Goal: Task Accomplishment & Management: Manage account settings

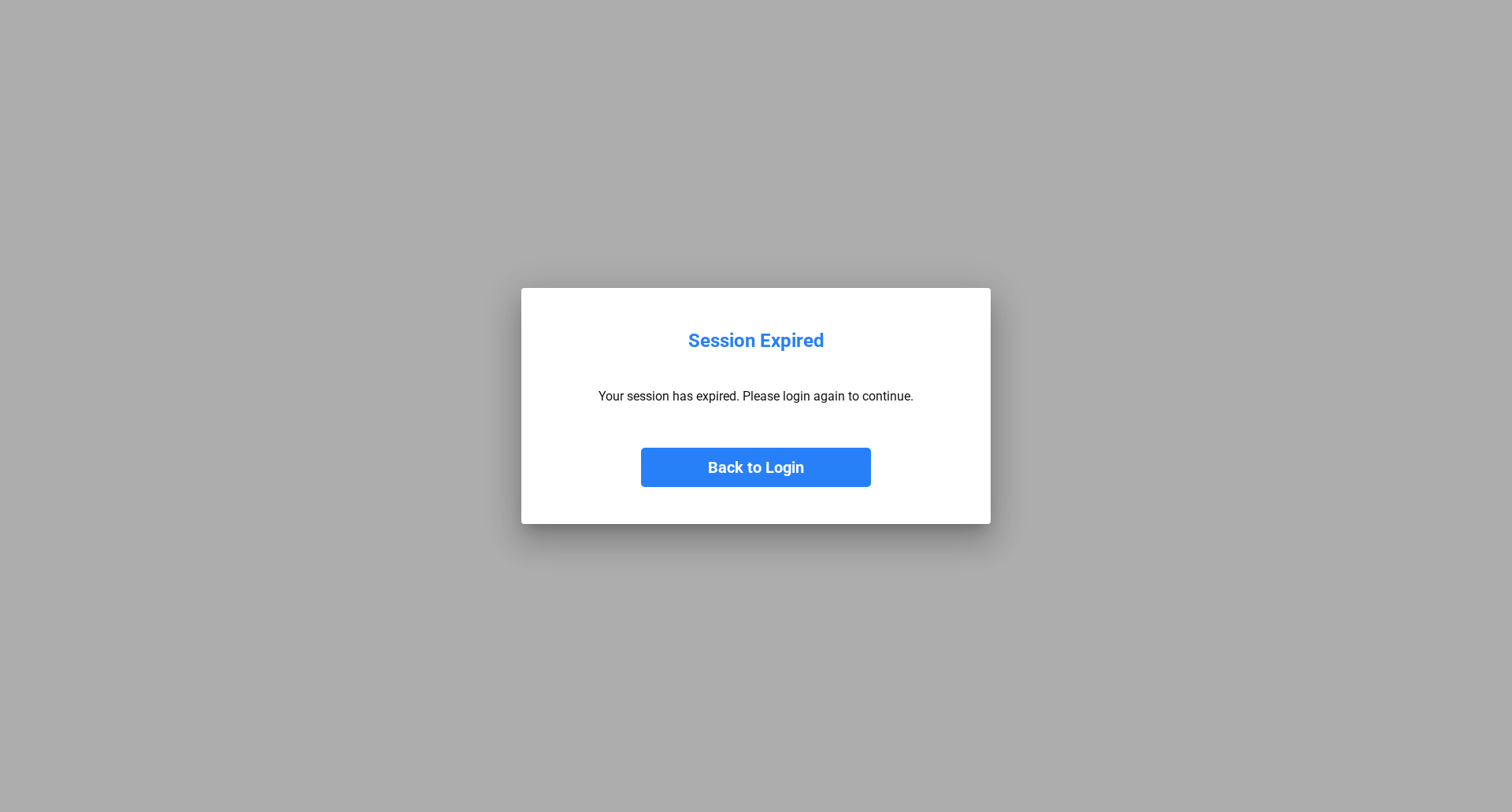
click at [749, 463] on button "Back to Login" at bounding box center [755, 467] width 230 height 39
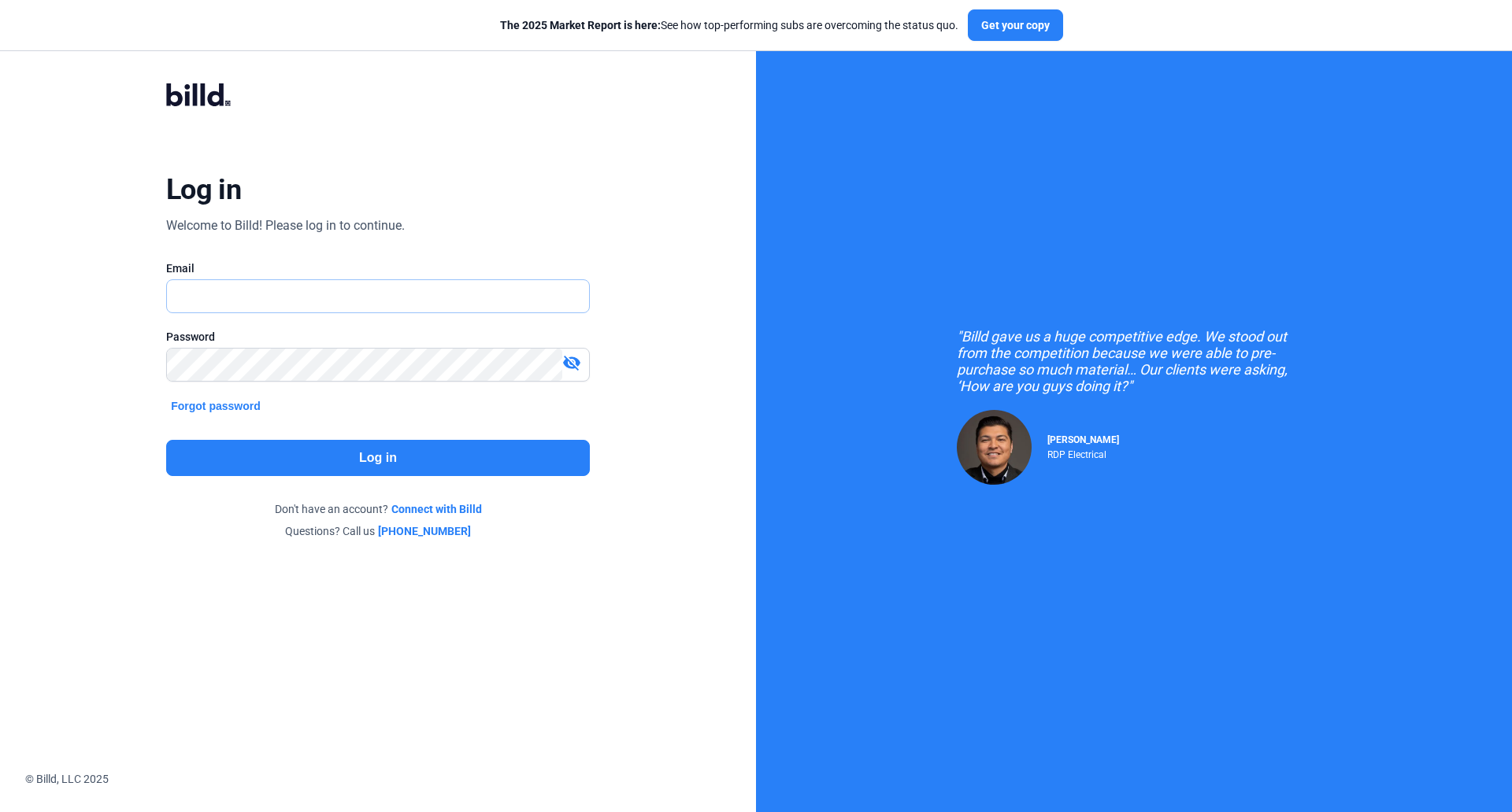
type input "[EMAIL_ADDRESS][DOMAIN_NAME]"
click at [383, 460] on button "Log in" at bounding box center [378, 457] width 424 height 36
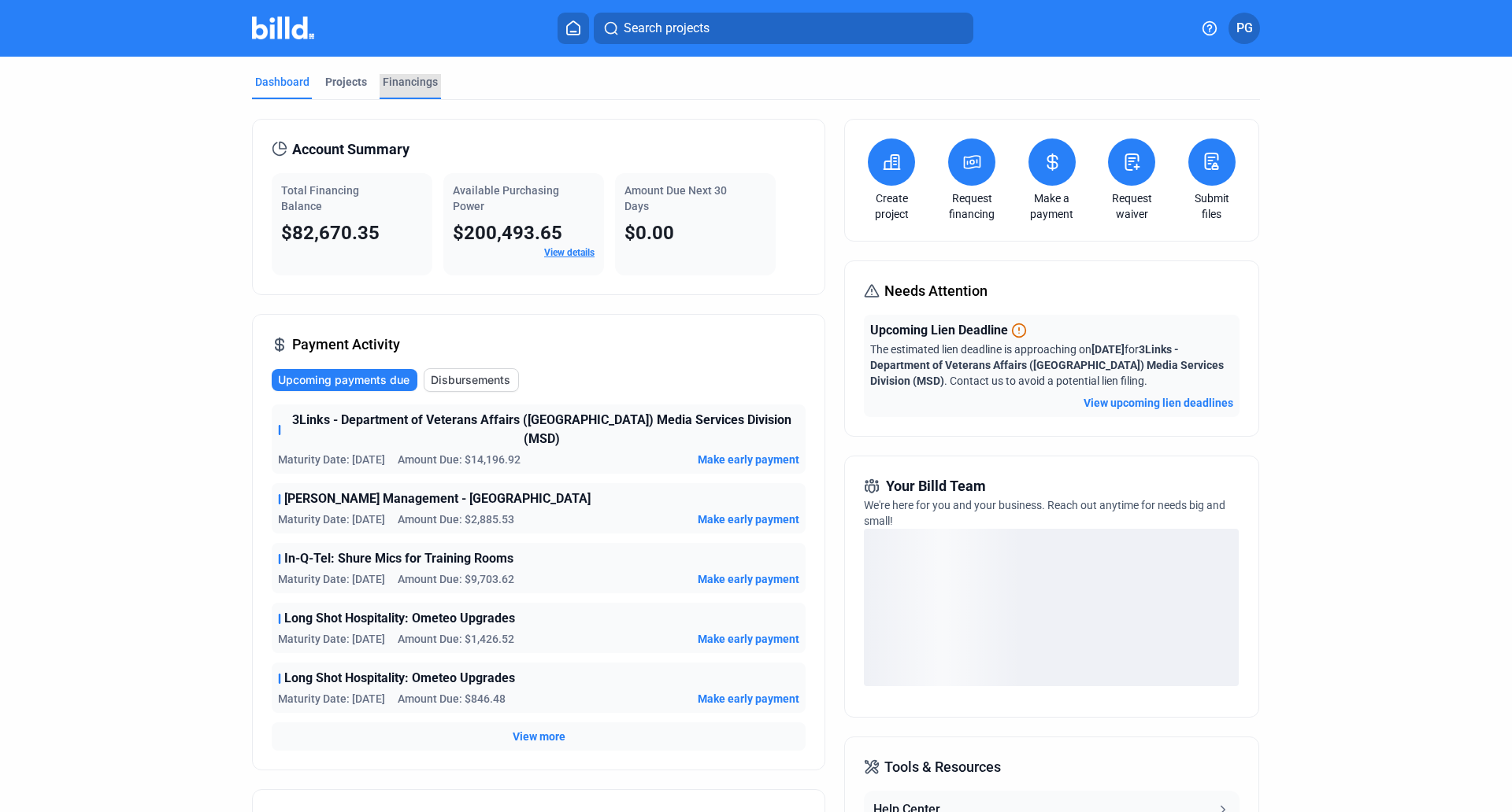
click at [393, 80] on div "Financings" at bounding box center [410, 82] width 55 height 16
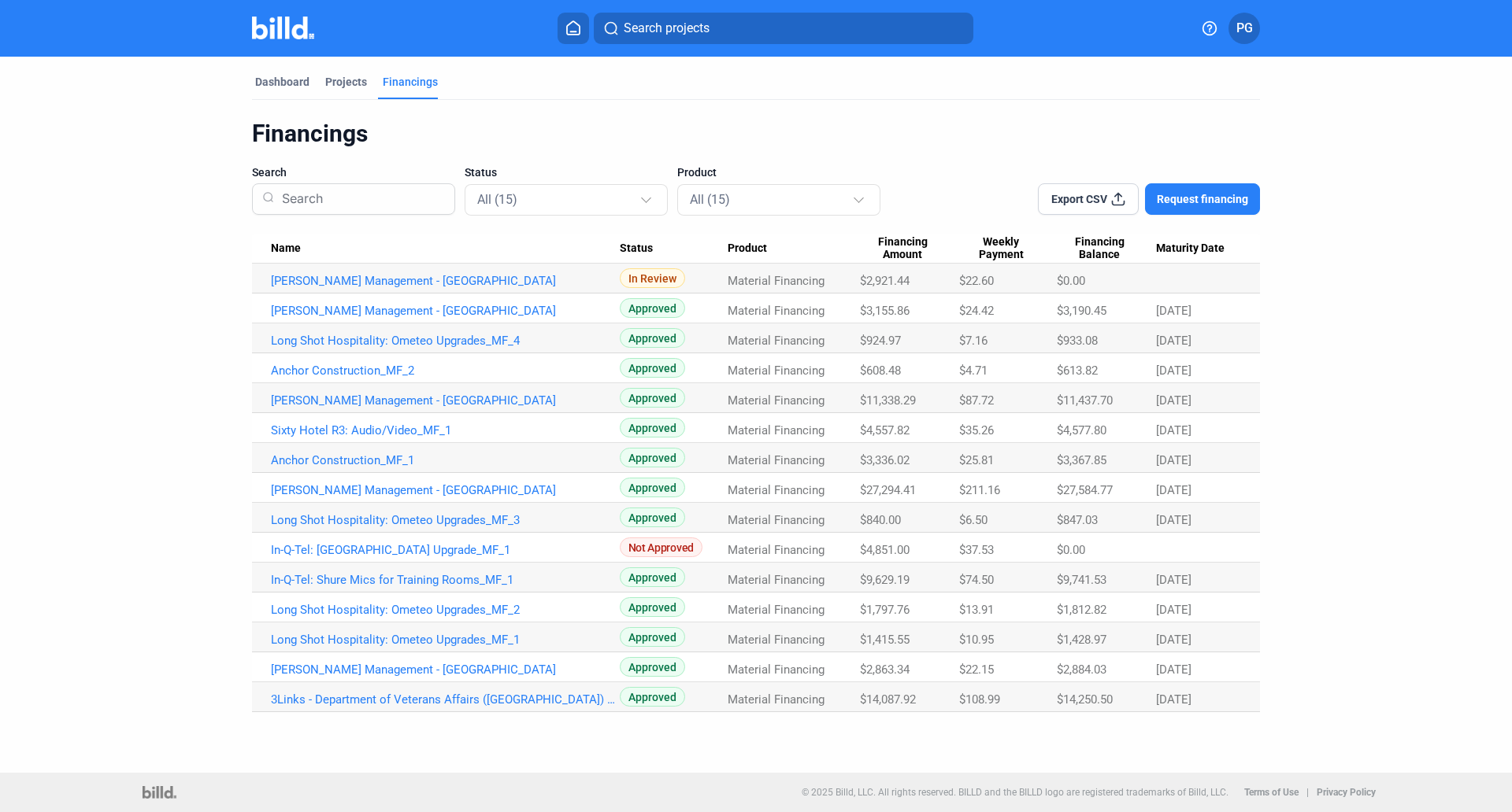
click at [127, 209] on dashboard "Dashboard Projects Financings Financings Search Status All (15) Product All (15…" at bounding box center [756, 384] width 1360 height 655
